Goal: Find specific page/section: Find specific page/section

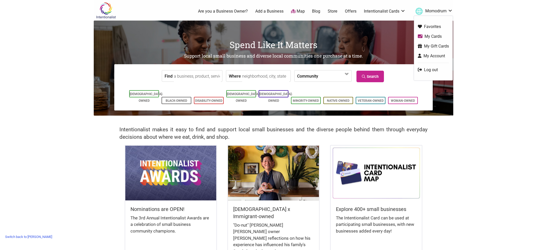
click at [427, 35] on link "My Cards" at bounding box center [433, 36] width 31 height 6
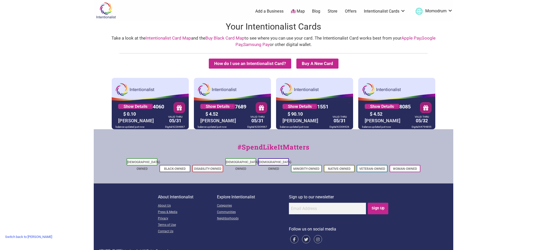
click at [342, 127] on div "Digital 62306926" at bounding box center [339, 126] width 22 height 5
copy div "62306926"
click at [21, 236] on link "Switch back to [PERSON_NAME]" at bounding box center [29, 237] width 52 height 8
